Goal: Browse casually

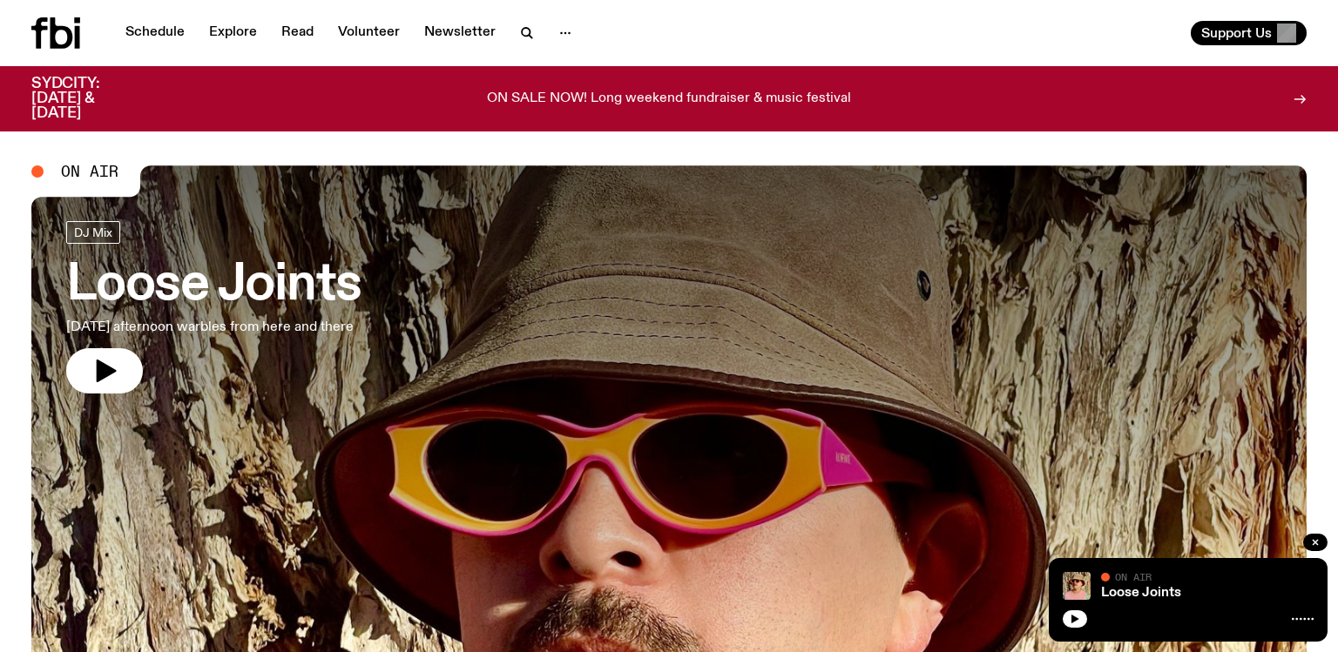
click at [2, 15] on div "Schedule Explore Read Volunteer Newsletter Support Us" at bounding box center [669, 33] width 1338 height 66
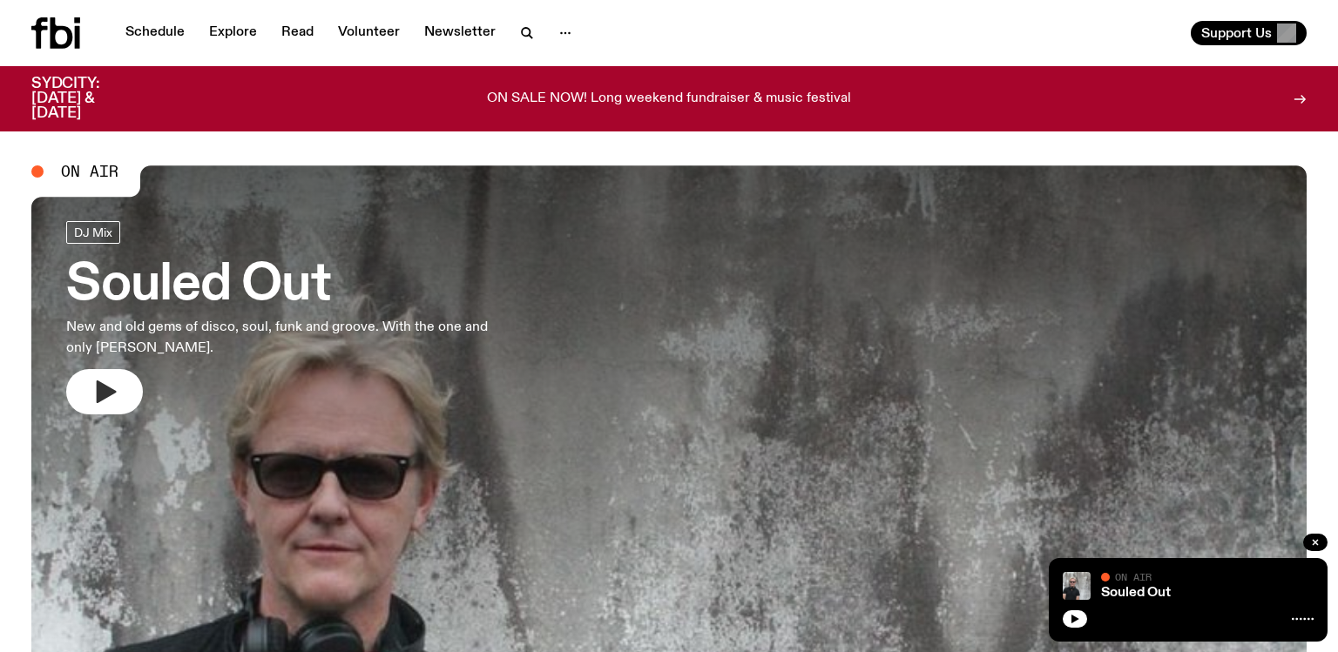
click at [67, 393] on button "button" at bounding box center [104, 391] width 77 height 45
